Goal: Task Accomplishment & Management: Use online tool/utility

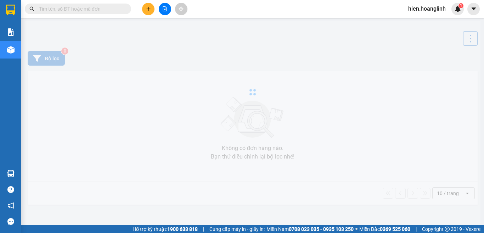
click at [77, 11] on input "text" at bounding box center [81, 9] width 84 height 8
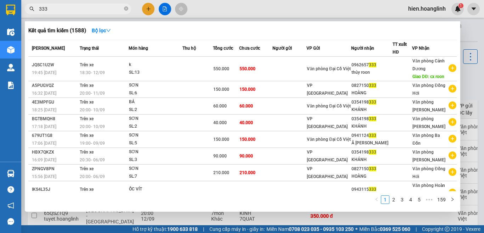
type input "333"
click at [163, 9] on div at bounding box center [242, 116] width 484 height 233
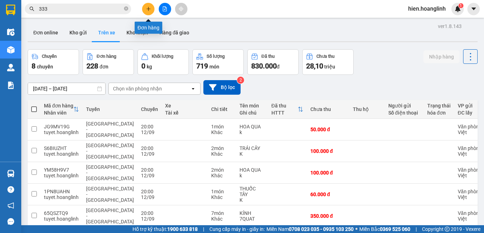
click at [163, 6] on button at bounding box center [165, 9] width 12 height 12
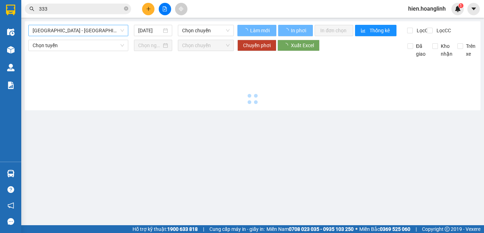
click at [72, 29] on span "Quảng Bình - Hà Nội" at bounding box center [78, 30] width 91 height 11
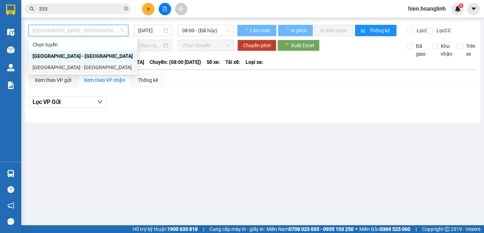
click at [58, 64] on div "Hà Nội - Quảng Bình" at bounding box center [83, 67] width 100 height 8
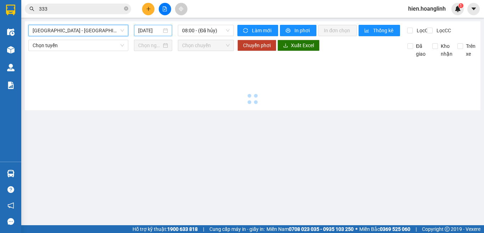
click at [154, 30] on input "13/09/2025" at bounding box center [149, 31] width 23 height 8
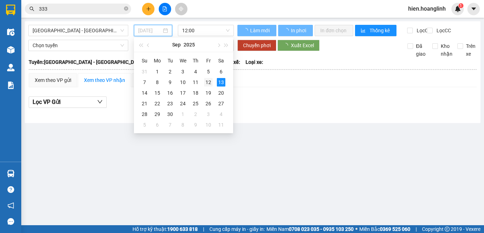
click at [205, 82] on div "12" at bounding box center [208, 82] width 9 height 9
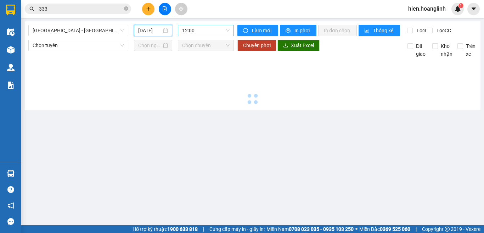
type input "12/09/2025"
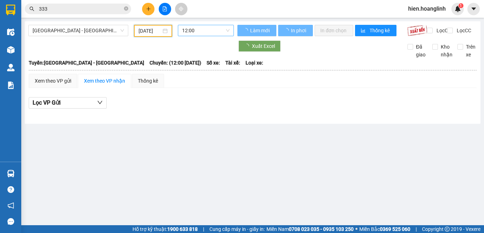
click at [205, 31] on span "12:00" at bounding box center [206, 30] width 48 height 11
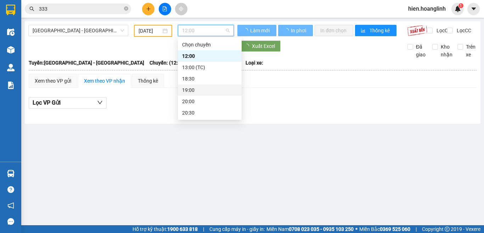
click at [189, 88] on div "19:00" at bounding box center [209, 90] width 55 height 8
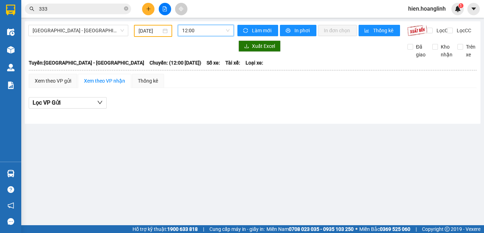
click at [197, 28] on span "12:00" at bounding box center [206, 30] width 48 height 11
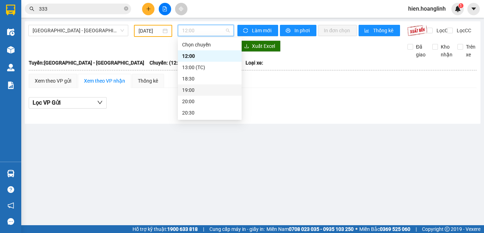
click at [193, 93] on div "19:00" at bounding box center [209, 90] width 55 height 8
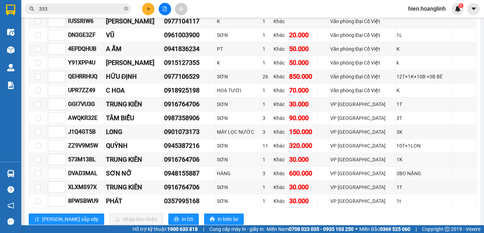
scroll to position [532, 0]
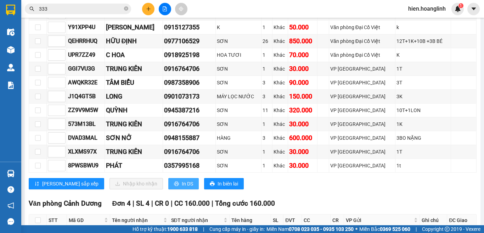
click at [182, 186] on span "In DS" at bounding box center [187, 184] width 11 height 8
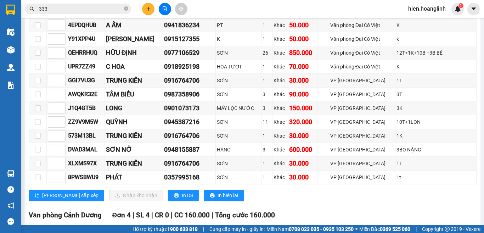
scroll to position [378, 0]
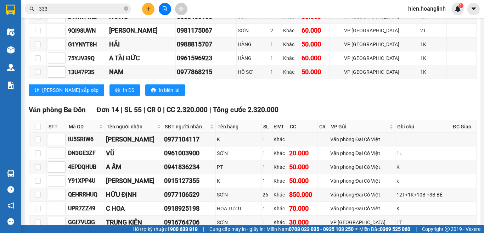
click at [65, 9] on input "333" at bounding box center [81, 9] width 84 height 8
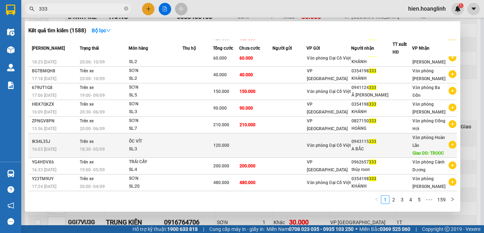
scroll to position [0, 0]
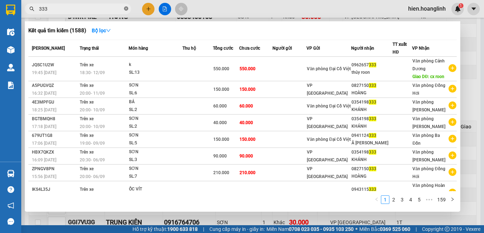
click at [124, 9] on icon "close-circle" at bounding box center [126, 8] width 4 height 4
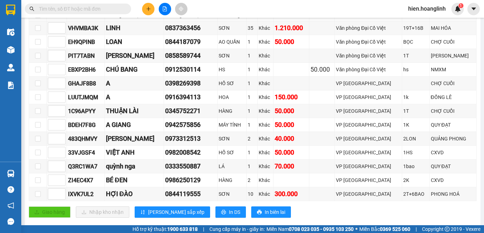
scroll to position [130, 0]
